Goal: Book appointment/travel/reservation

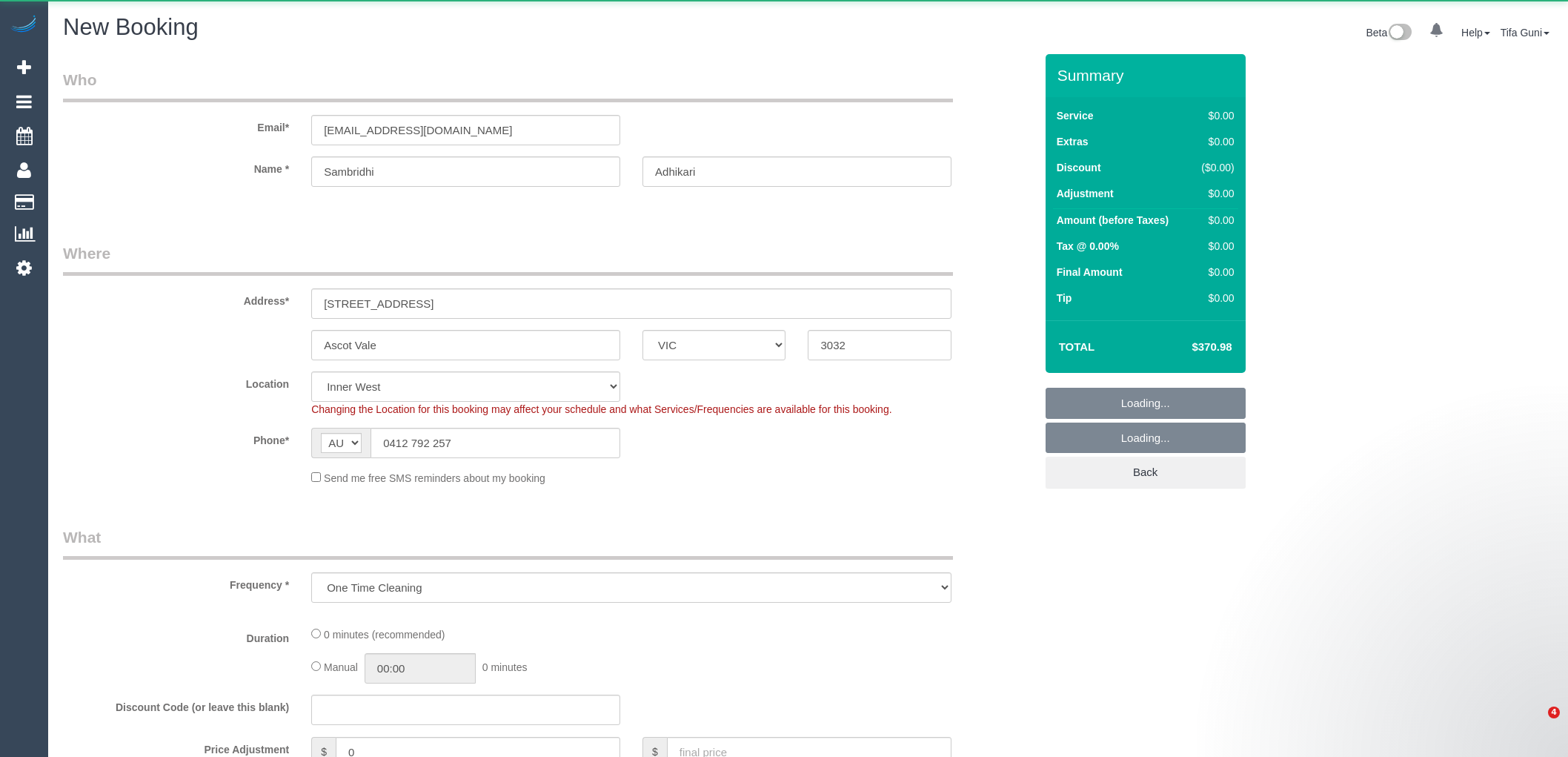
select select "VIC"
select select "number:14"
select select "number:19"
select select "object:2551"
select select "spot6"
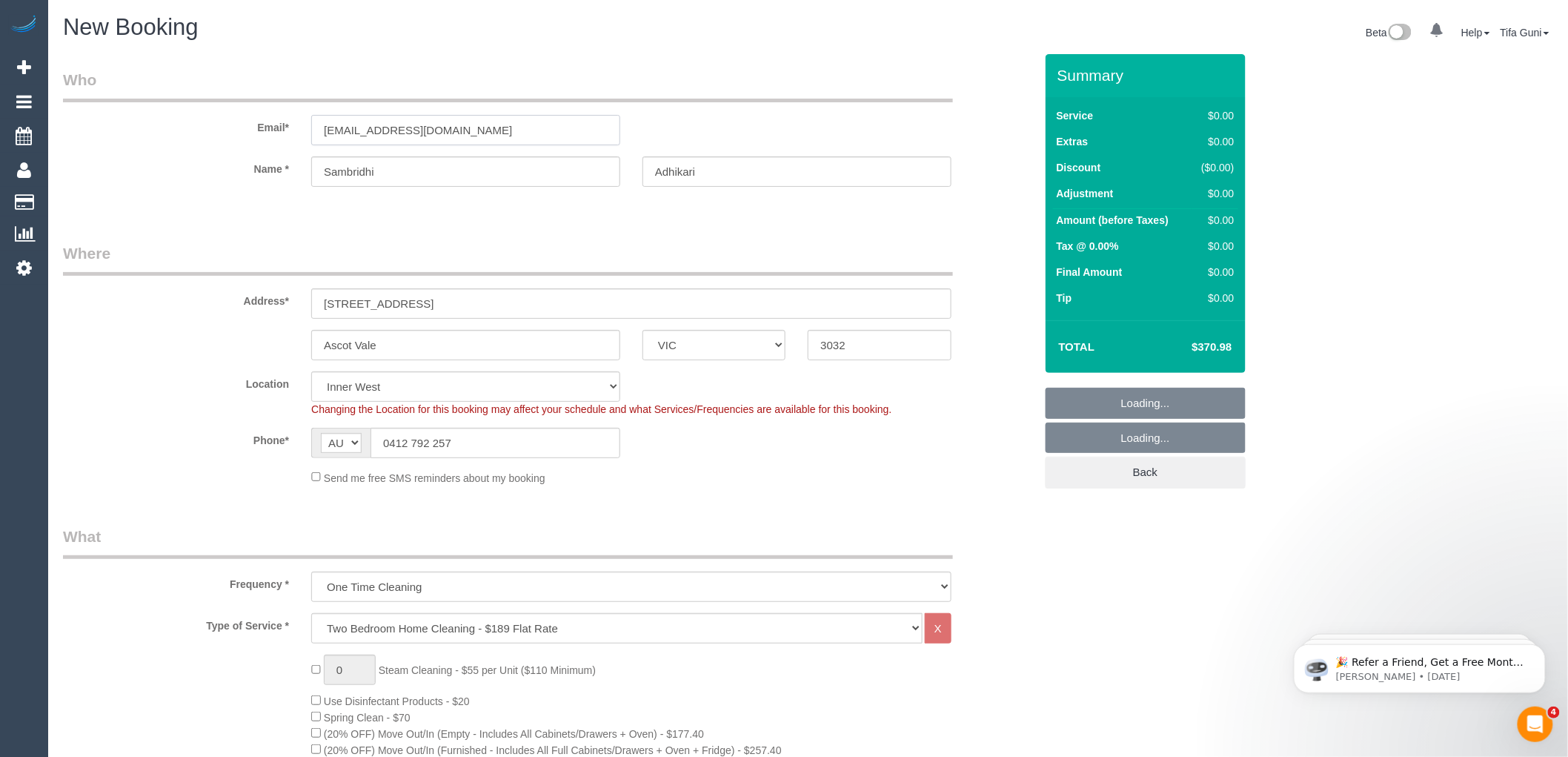
select select "object:3318"
drag, startPoint x: 476, startPoint y: 133, endPoint x: 274, endPoint y: 129, distance: 202.0
click at [274, 129] on div "Email* [EMAIL_ADDRESS][DOMAIN_NAME]" at bounding box center [549, 107] width 994 height 76
select select "spot27"
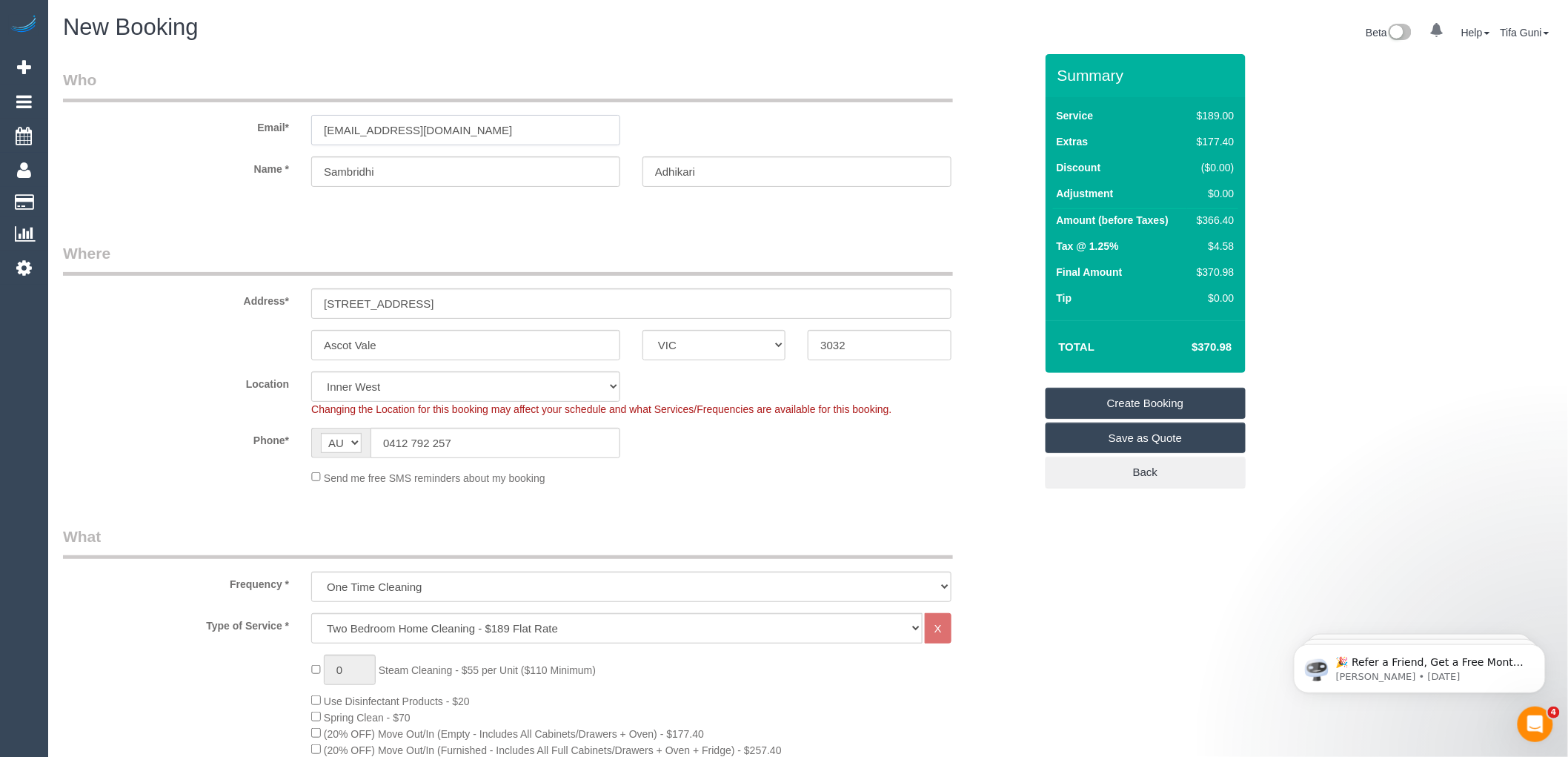
select select "spot48"
click at [670, 243] on legend "Where" at bounding box center [508, 259] width 890 height 33
drag, startPoint x: 447, startPoint y: 441, endPoint x: 329, endPoint y: 438, distance: 118.0
click at [328, 441] on div "AF AL DZ AD AO AI AQ AG AR AM AW AU AT AZ BS BH BD BB BY BE BZ BJ BM BT BO BA B…" at bounding box center [466, 443] width 309 height 31
click at [702, 460] on sui-booking-location "Location [GEOGRAPHIC_DATA] (North) East (South) [GEOGRAPHIC_DATA] (East) [GEOGR…" at bounding box center [549, 428] width 972 height 114
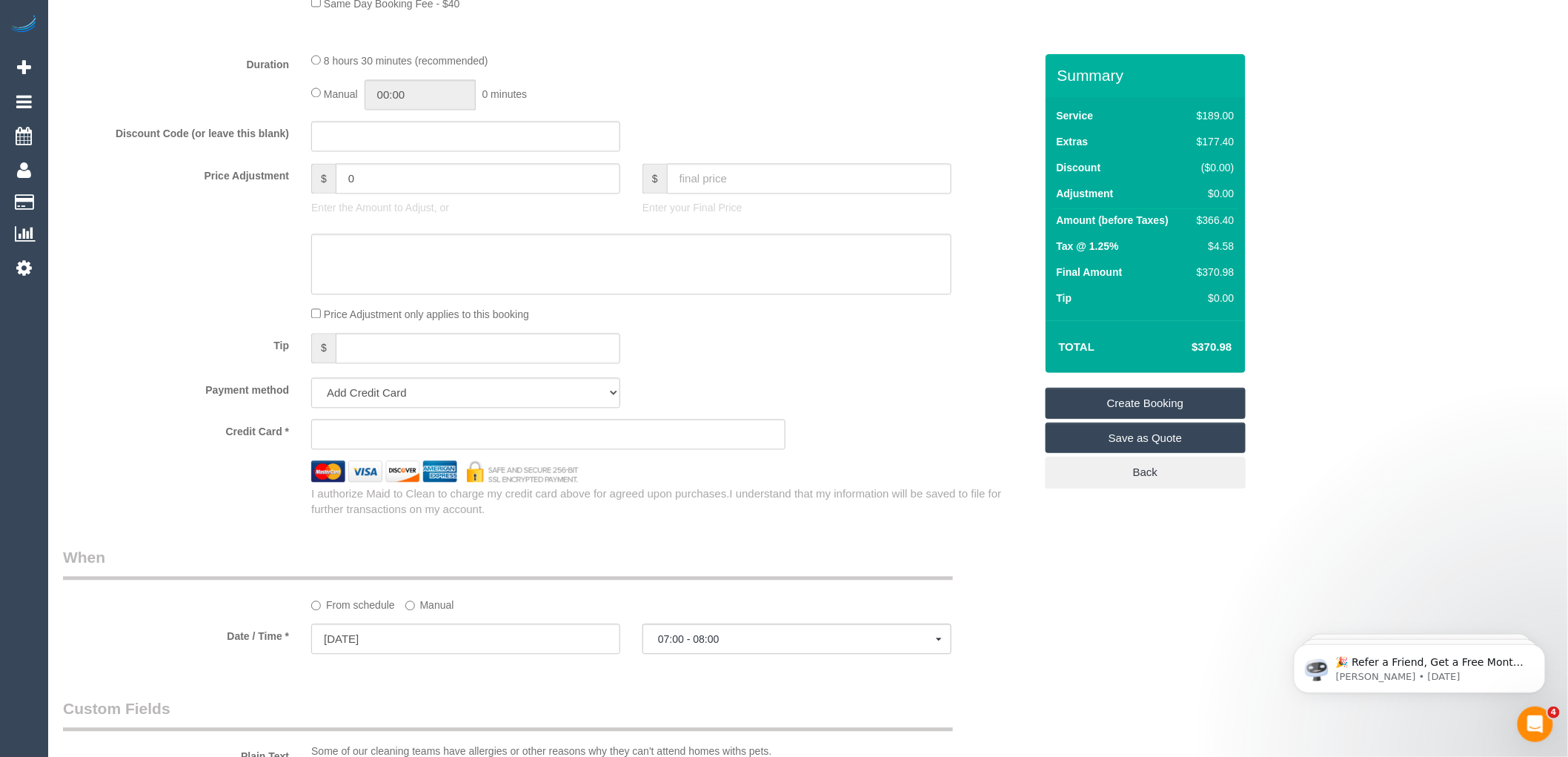
scroll to position [1153, 0]
